Goal: Find specific page/section: Find specific page/section

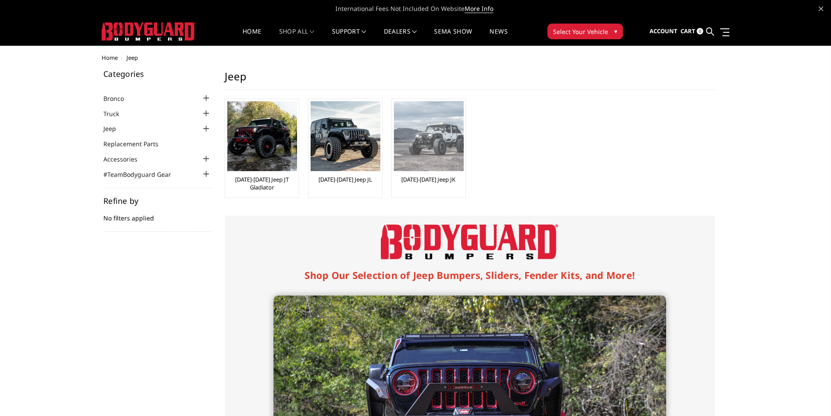
click at [424, 141] on img at bounding box center [429, 136] width 70 height 70
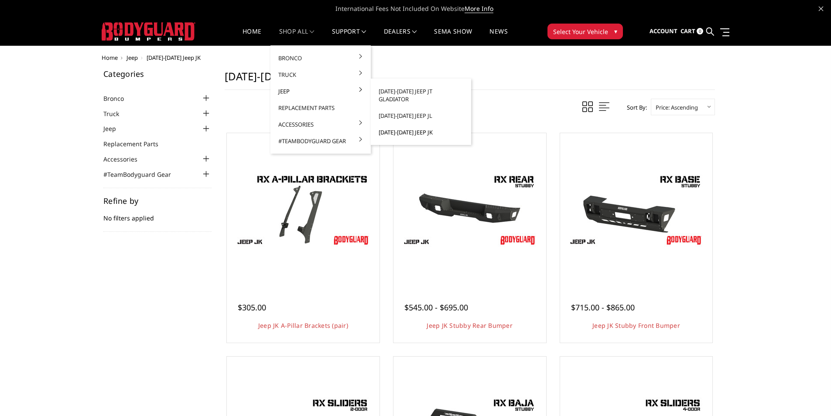
click at [401, 124] on link "[DATE]-[DATE] Jeep JK" at bounding box center [420, 132] width 93 height 17
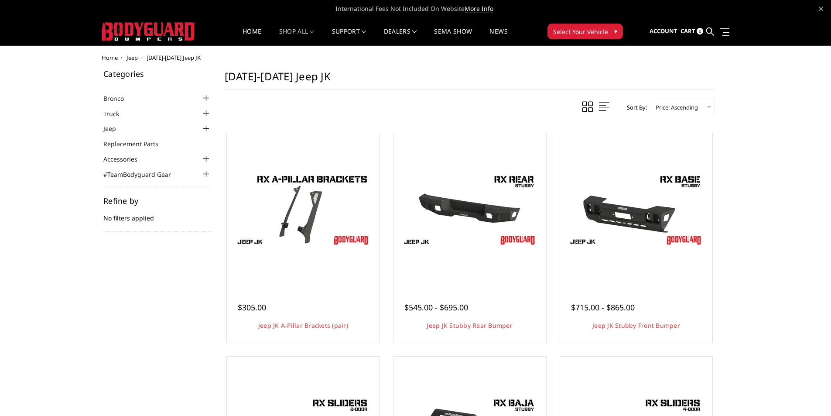
click at [118, 159] on link "Accessories" at bounding box center [125, 158] width 45 height 9
